Goal: Information Seeking & Learning: Check status

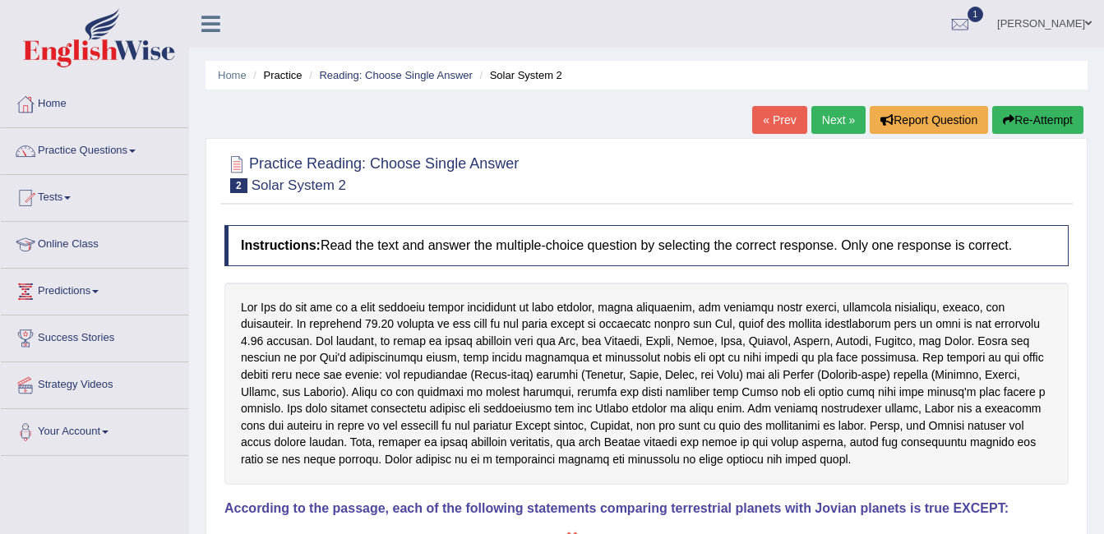
click at [1051, 16] on link "ambika sharma" at bounding box center [1044, 21] width 119 height 43
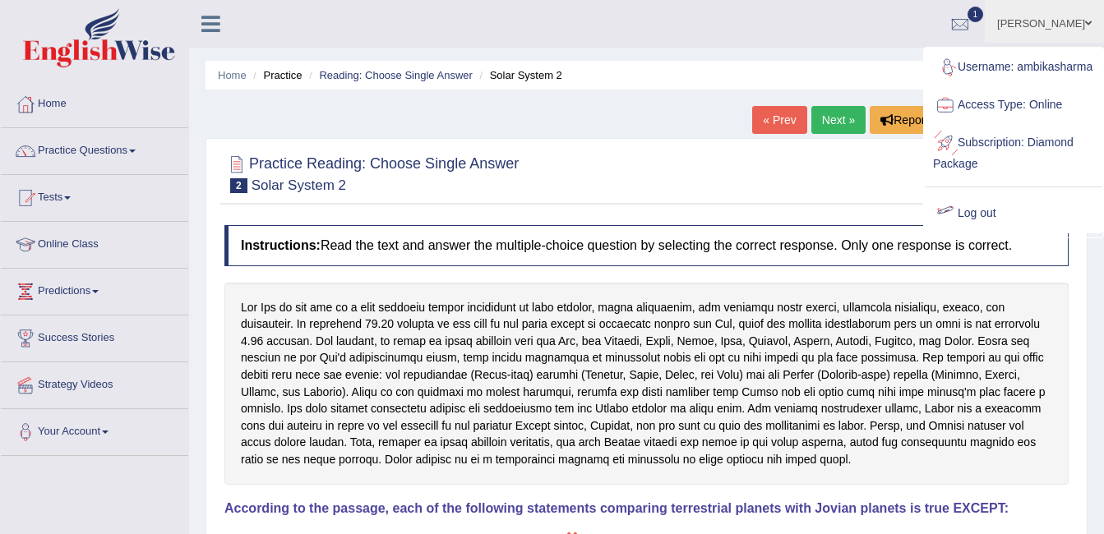
click at [958, 224] on link "Log out" at bounding box center [1014, 214] width 178 height 38
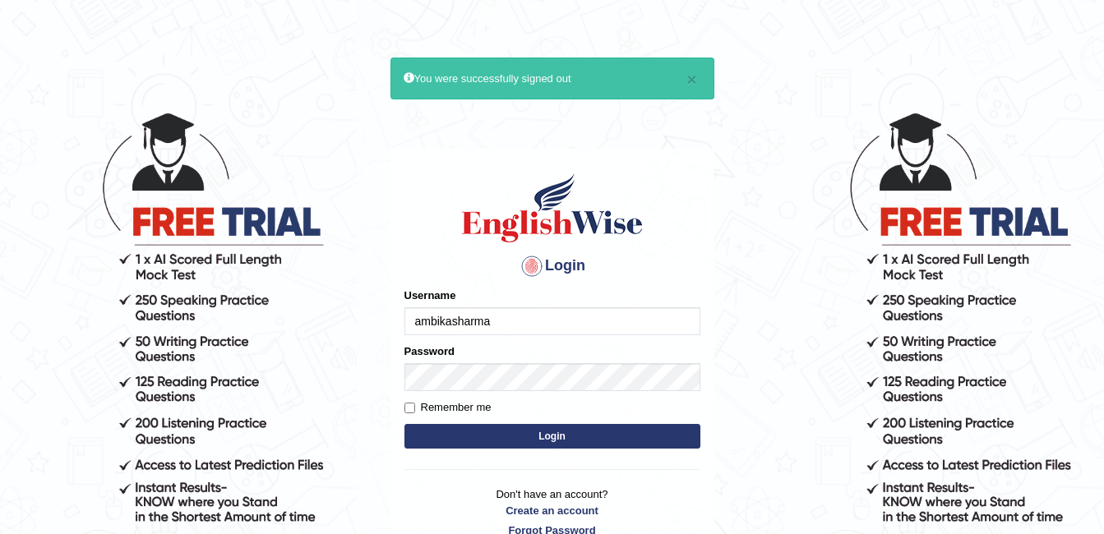
click at [458, 312] on input "ambikasharma" at bounding box center [552, 321] width 296 height 28
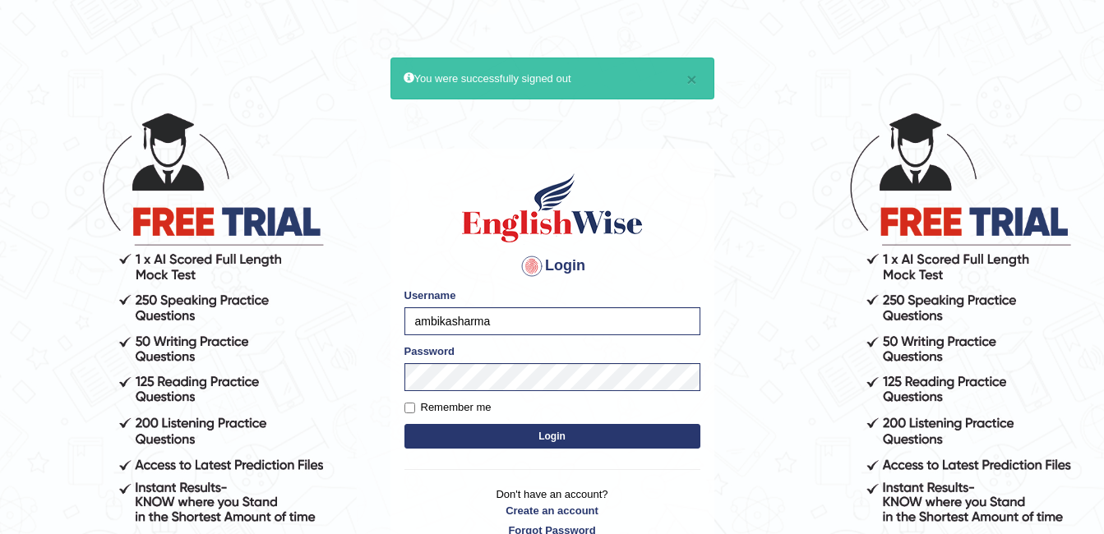
click at [506, 322] on input "ambikasharma" at bounding box center [552, 321] width 296 height 28
type input "a"
type input "amritpalkaurmalhi"
click at [537, 436] on button "Login" at bounding box center [552, 436] width 296 height 25
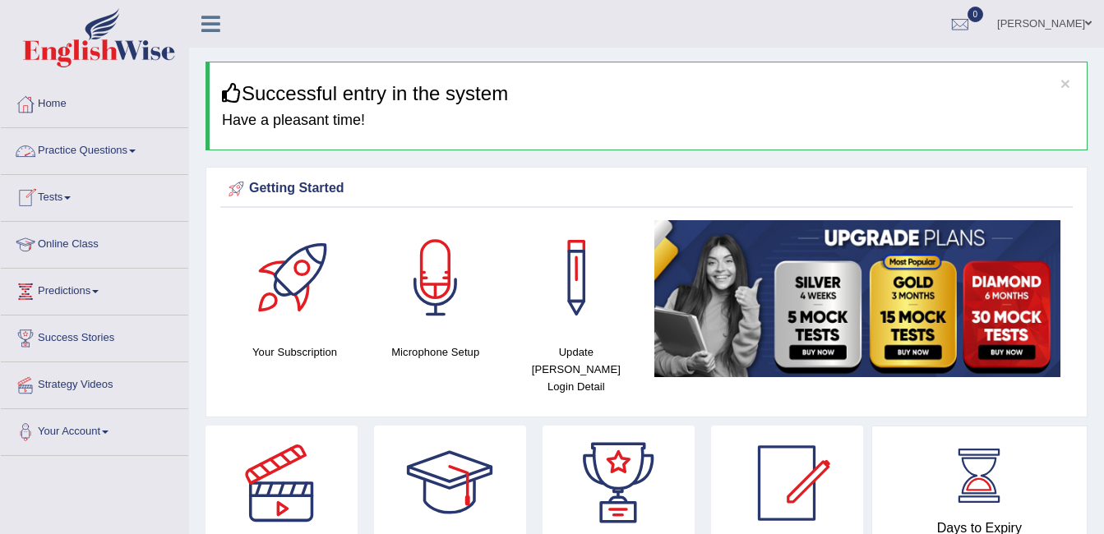
click at [104, 158] on link "Practice Questions" at bounding box center [94, 148] width 187 height 41
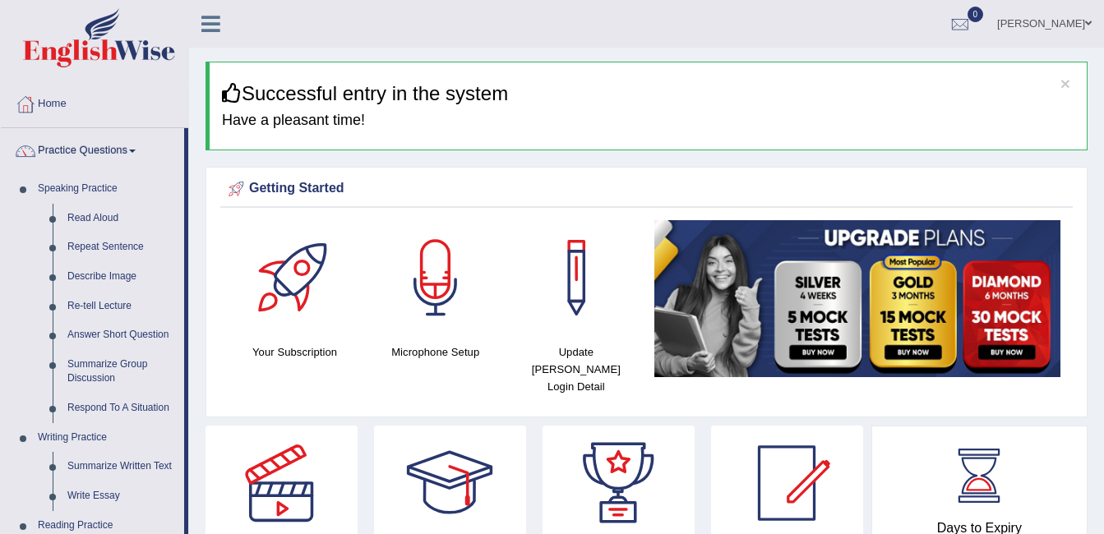
click at [105, 157] on link "Practice Questions" at bounding box center [92, 148] width 183 height 41
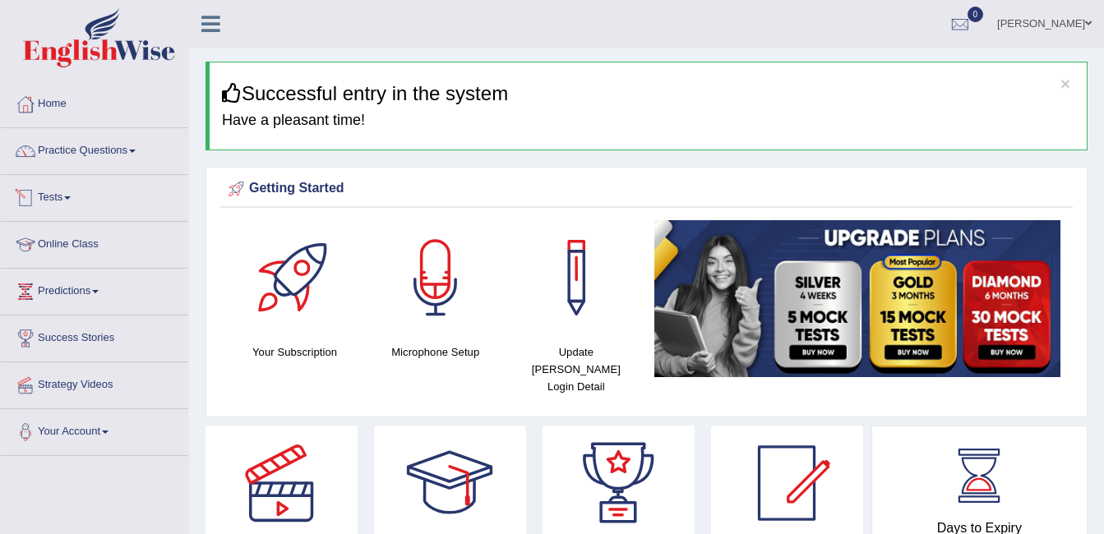
click at [76, 210] on link "Tests" at bounding box center [94, 195] width 187 height 41
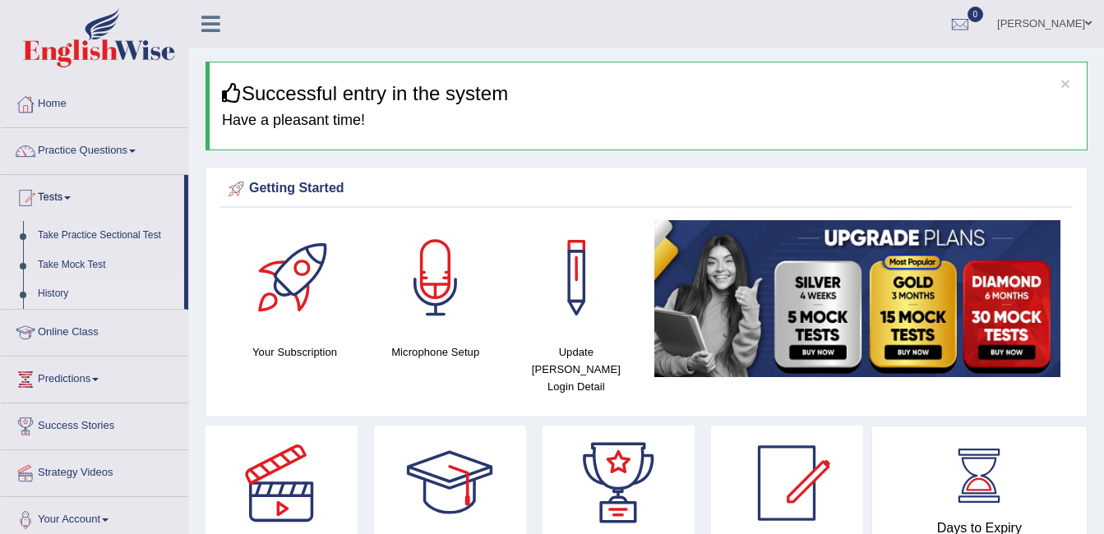
click at [43, 297] on link "History" at bounding box center [107, 295] width 154 height 30
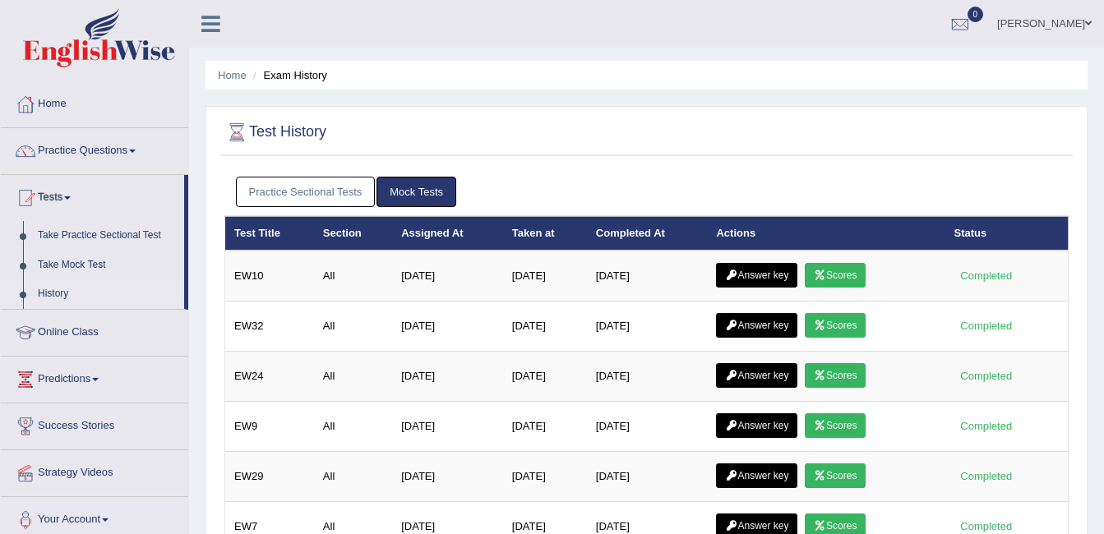
click at [321, 195] on link "Practice Sectional Tests" at bounding box center [306, 192] width 140 height 30
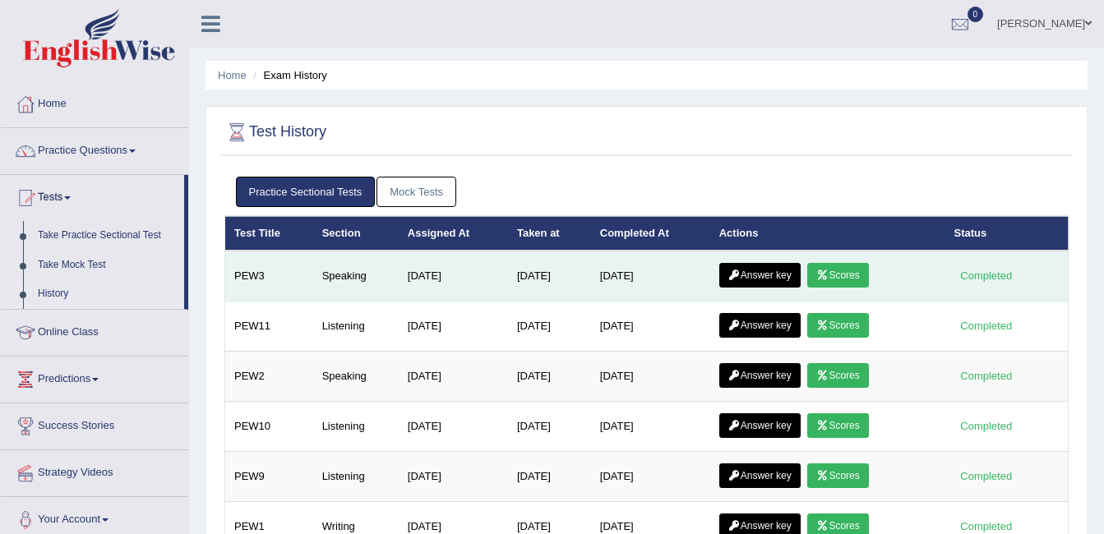
click at [756, 274] on link "Answer key" at bounding box center [759, 275] width 81 height 25
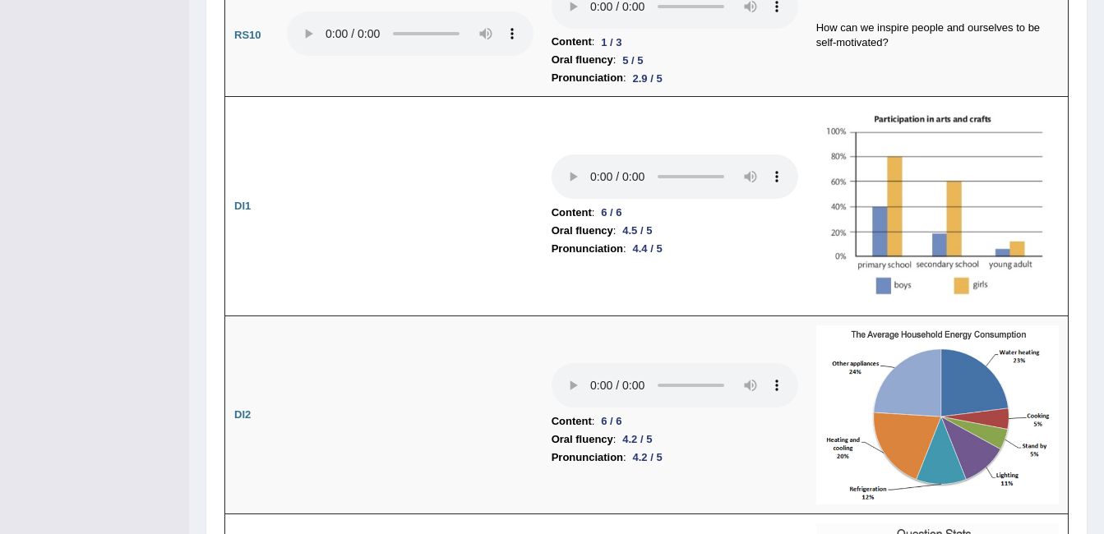
scroll to position [2292, 0]
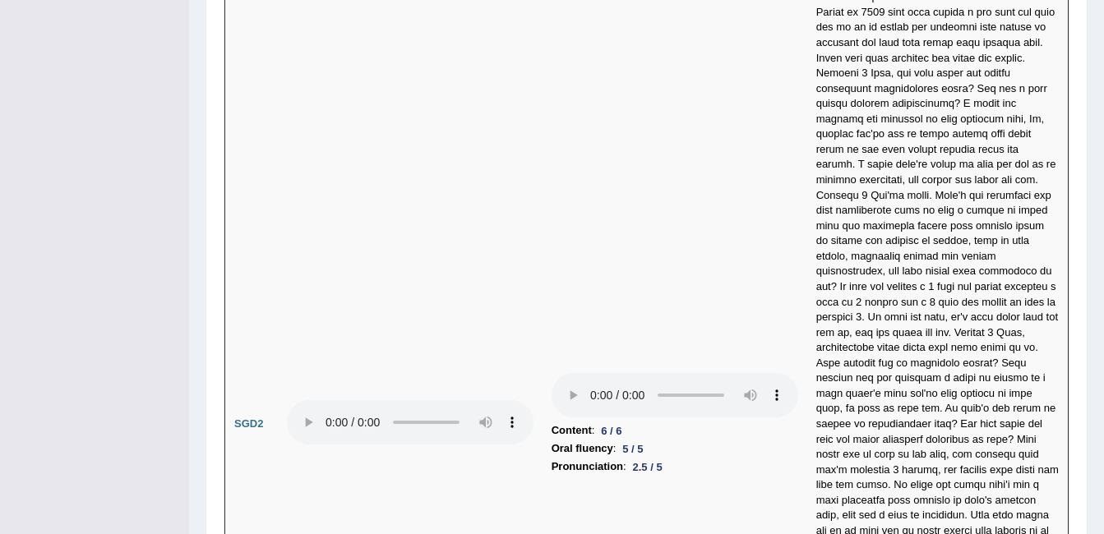
scroll to position [5486, 0]
